Goal: Transaction & Acquisition: Purchase product/service

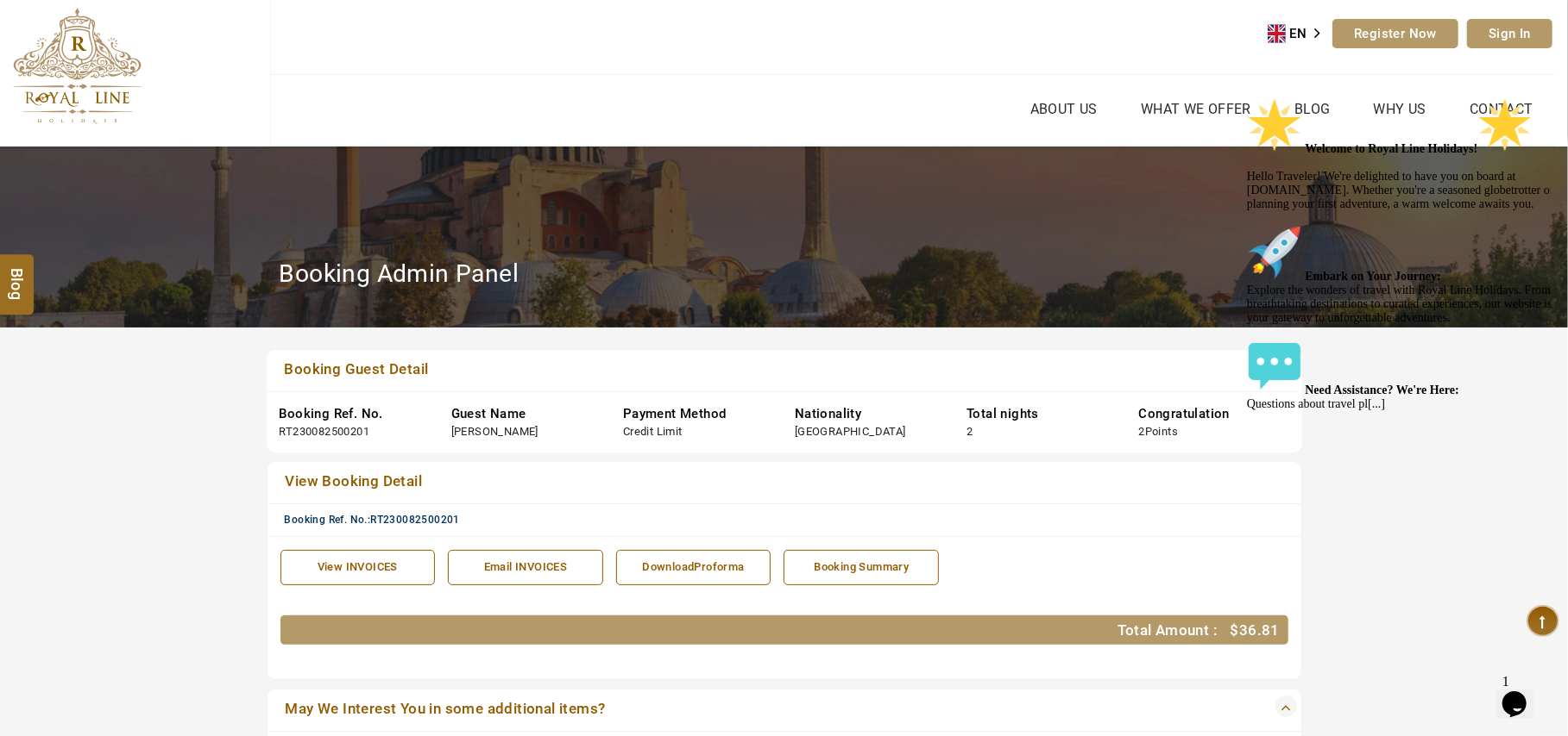
click at [429, 94] on ul "About Us What we Offer Blog Why Us Contact" at bounding box center [913, 110] width 1284 height 70
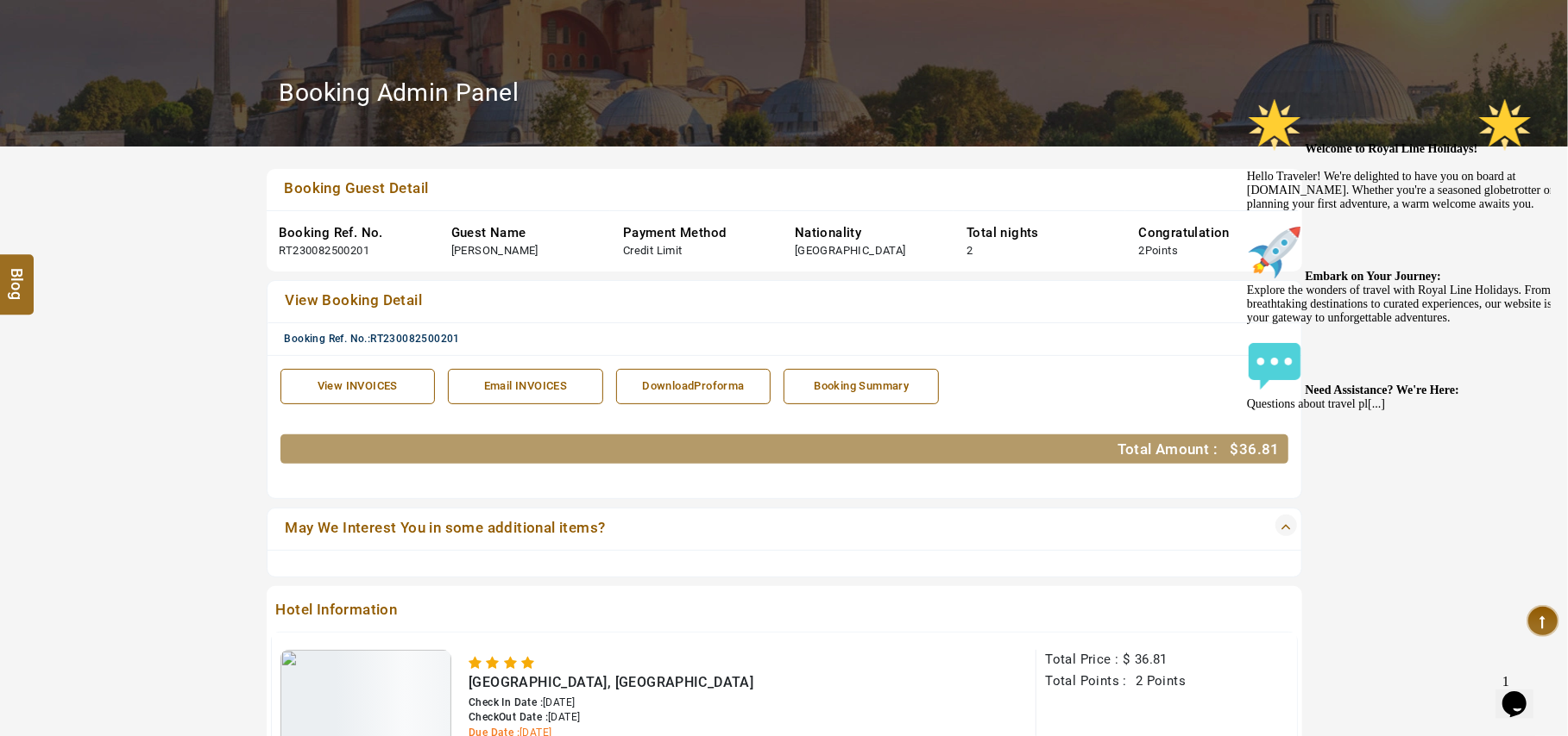
scroll to position [230, 0]
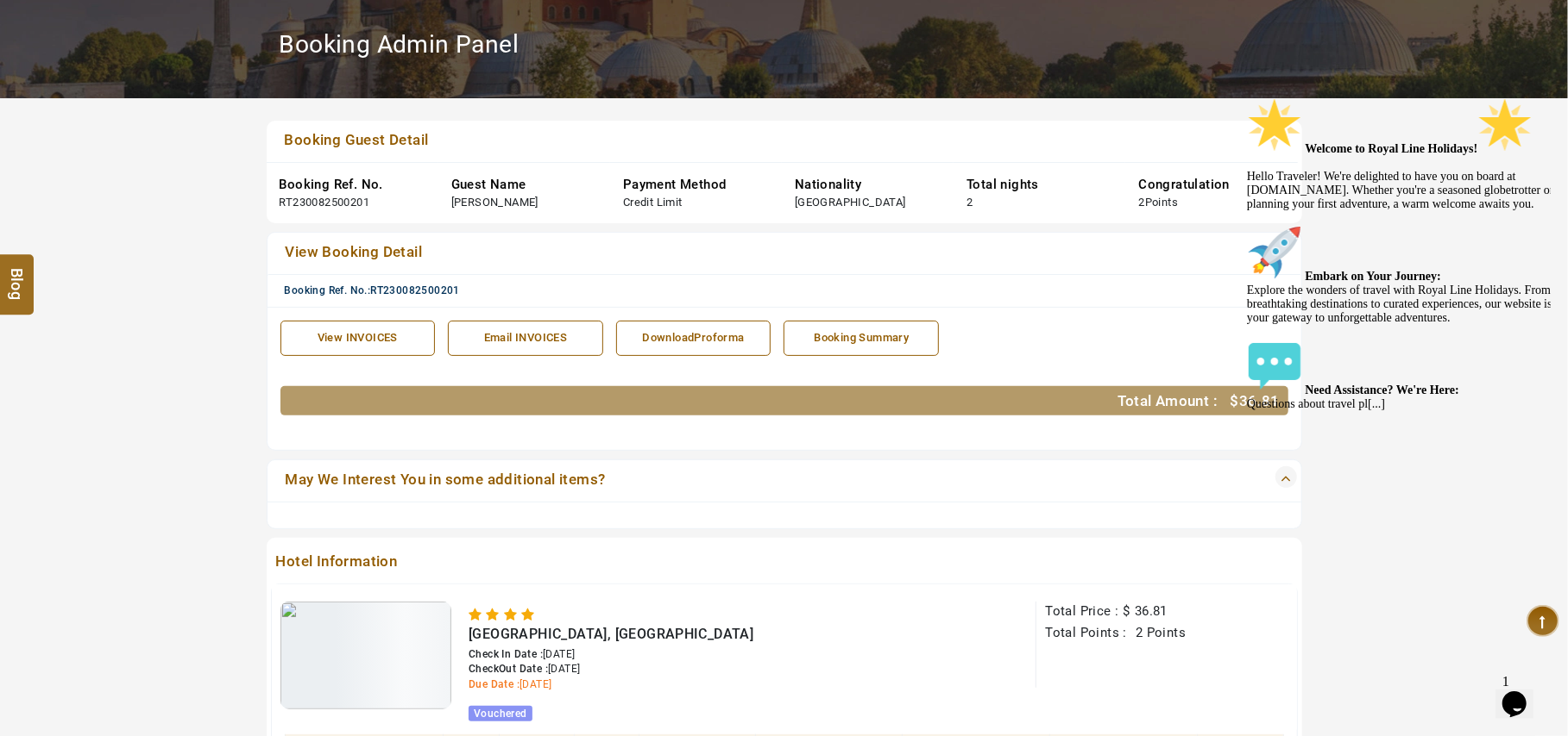
click at [1246, 97] on icon "Chat attention grabber" at bounding box center [1246, 97] width 0 height 0
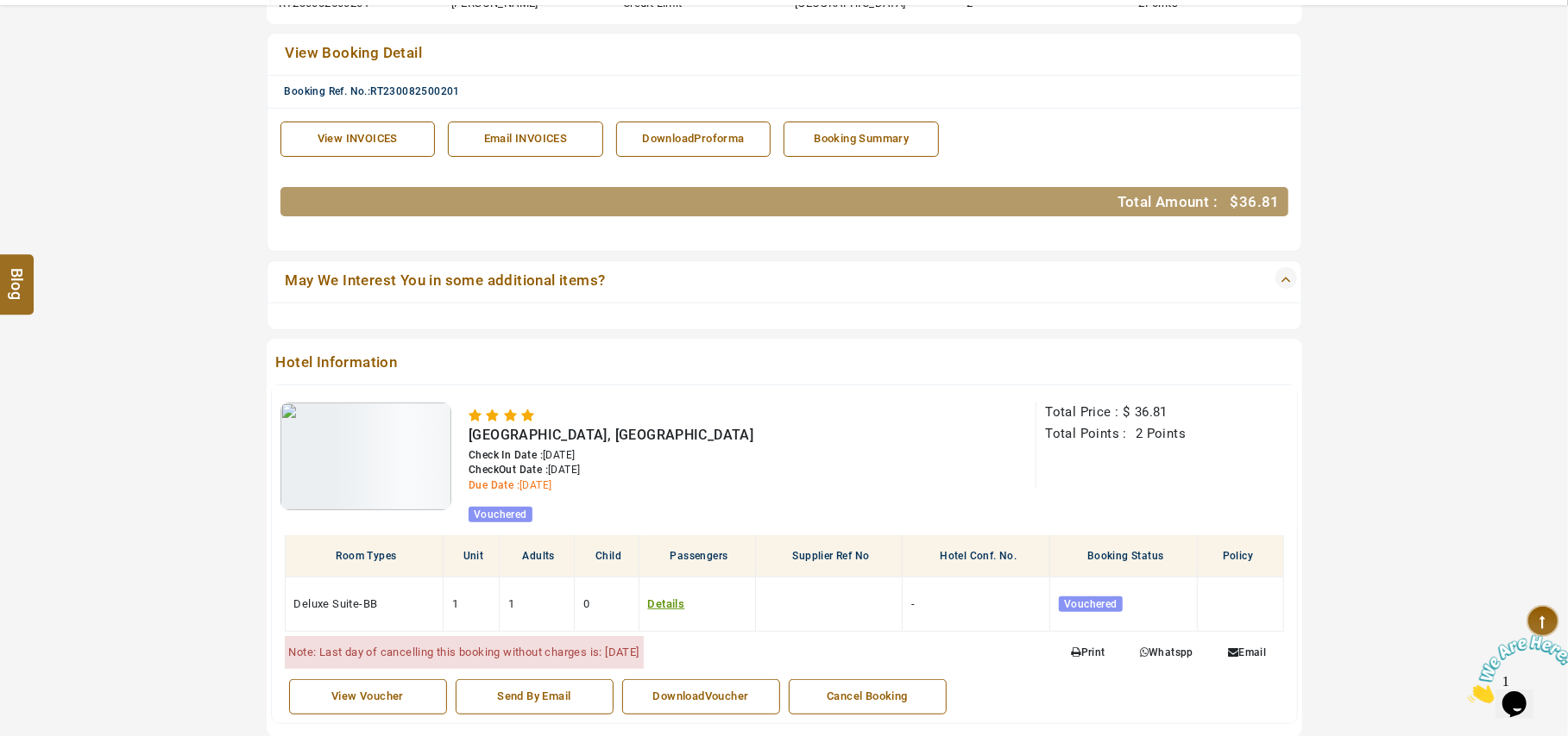
scroll to position [460, 0]
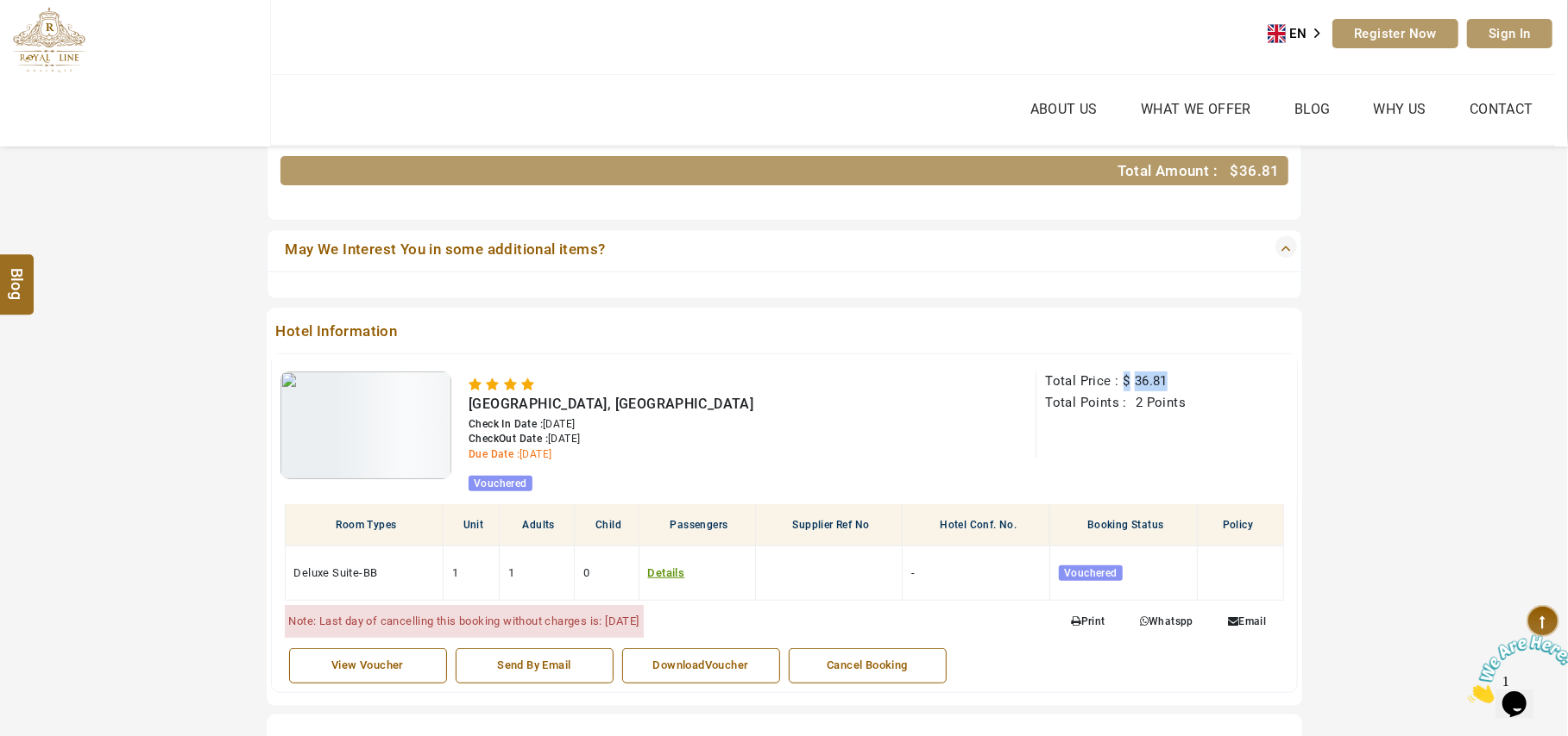
drag, startPoint x: 1180, startPoint y: 384, endPoint x: 1123, endPoint y: 386, distance: 57.0
click at [1123, 386] on div "Total Price : $ 36.81" at bounding box center [1166, 382] width 242 height 22
copy span "$ 36.81"
click at [1388, 329] on section "Booking Guest Detail Booking Ref. No. RT230082500201 Guest Name [PERSON_NAME] P…" at bounding box center [784, 492] width 1568 height 1352
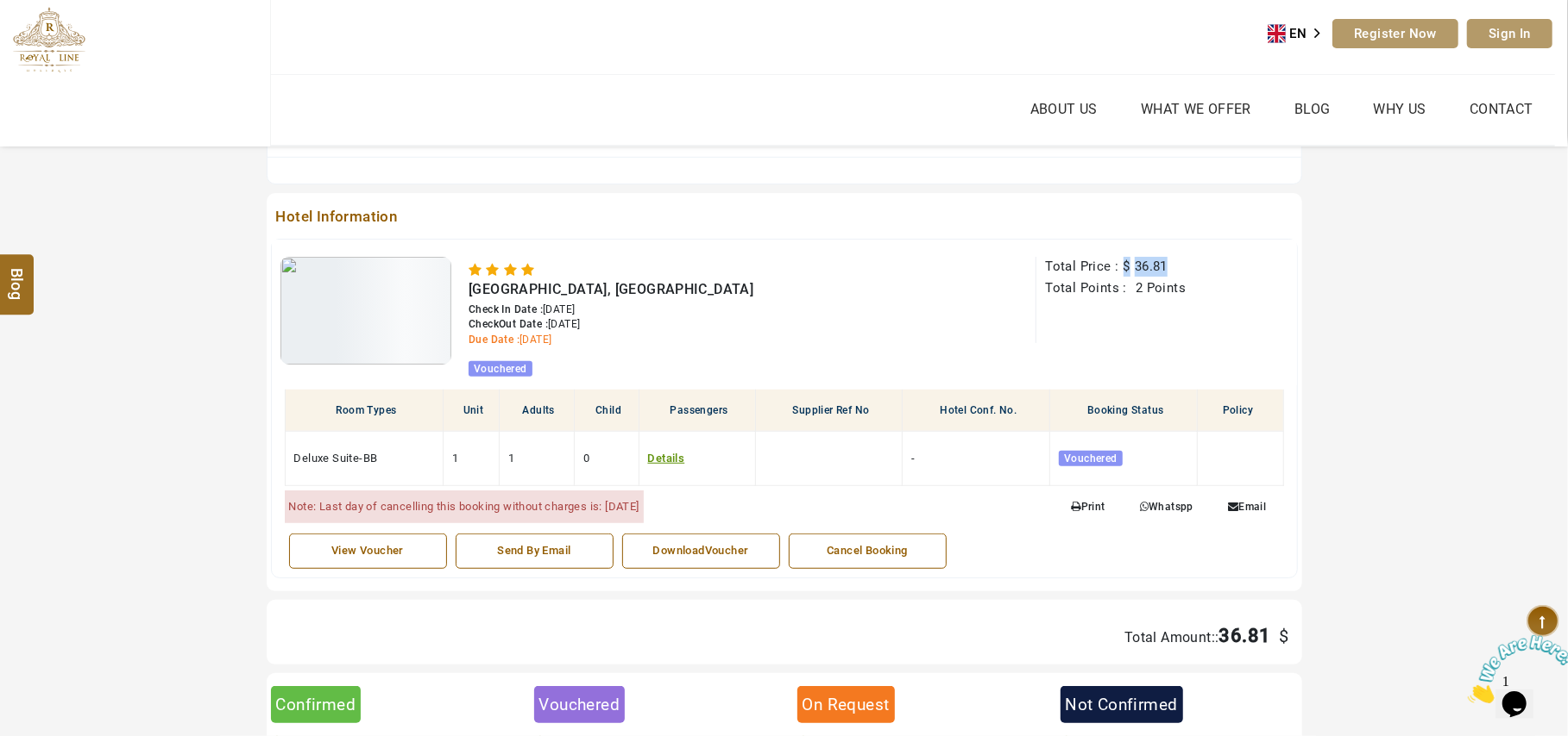
drag, startPoint x: 1123, startPoint y: 264, endPoint x: 1167, endPoint y: 266, distance: 44.0
click at [1167, 266] on span "Total Price : $ 36.81" at bounding box center [1106, 266] width 122 height 15
click at [1429, 352] on section "Booking Guest Detail Booking Ref. No. RT230082500201 Guest Name [PERSON_NAME] P…" at bounding box center [784, 378] width 1568 height 1352
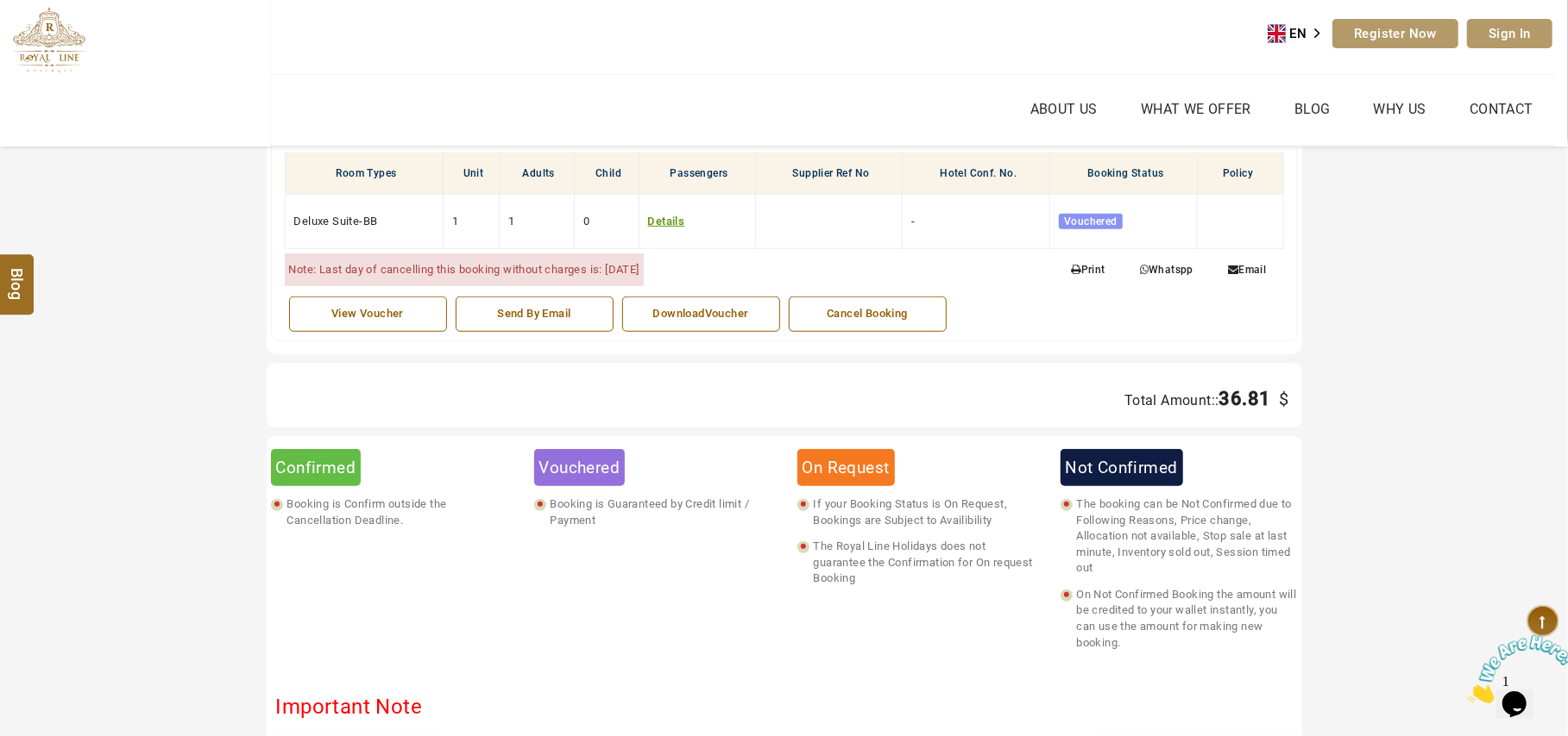
scroll to position [804, 0]
